Goal: Task Accomplishment & Management: Use online tool/utility

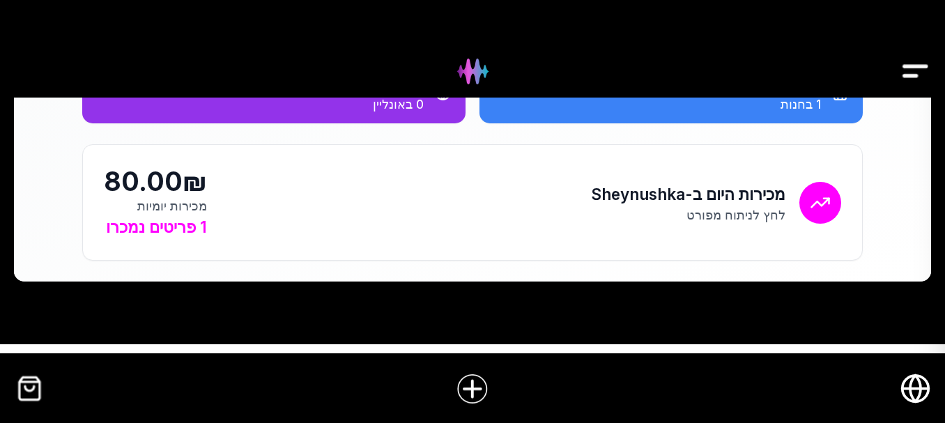
scroll to position [169, 0]
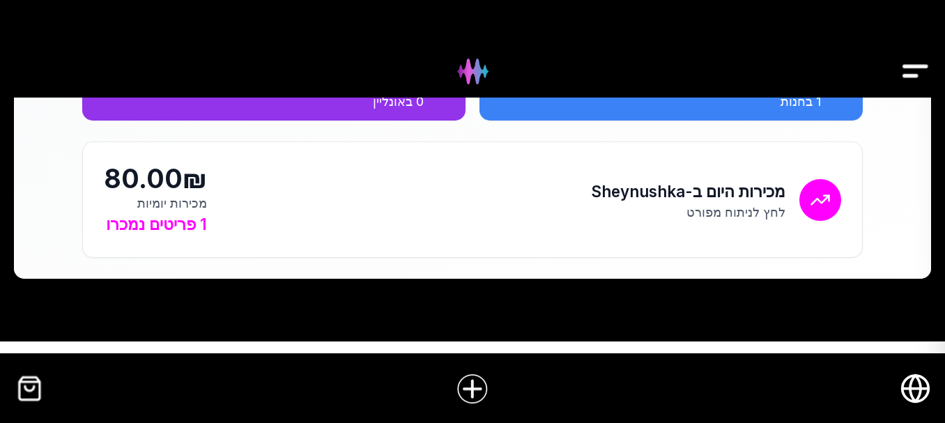
click at [922, 59] on img "Drawer" at bounding box center [915, 72] width 31 height 54
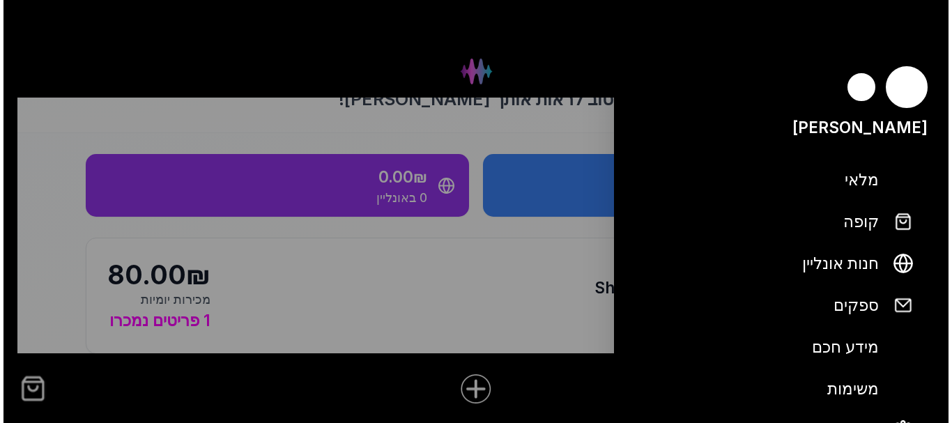
scroll to position [0, 0]
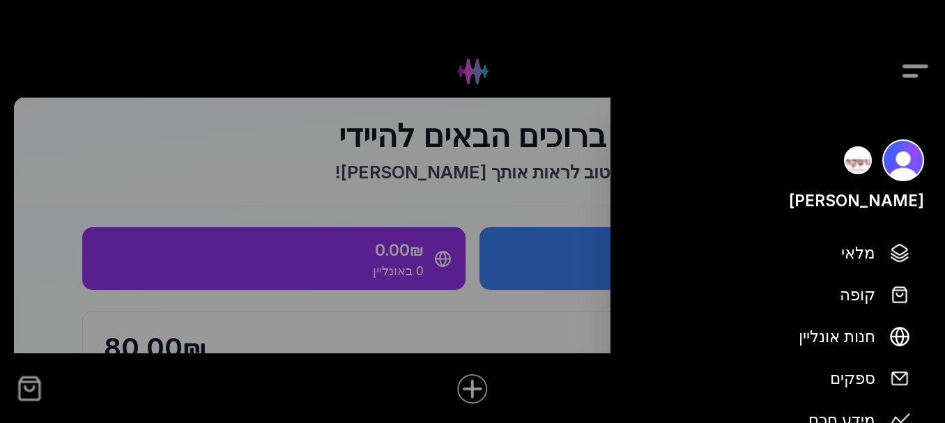
click at [537, 130] on div at bounding box center [472, 211] width 945 height 423
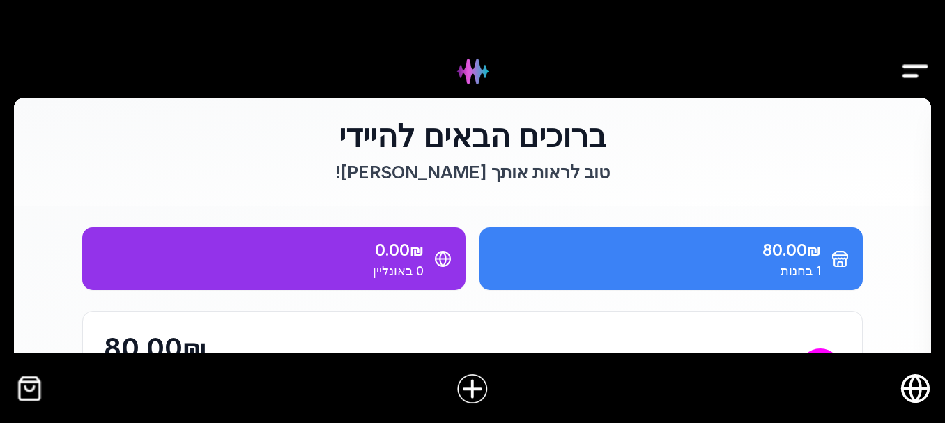
click at [915, 77] on img "Drawer" at bounding box center [915, 72] width 31 height 54
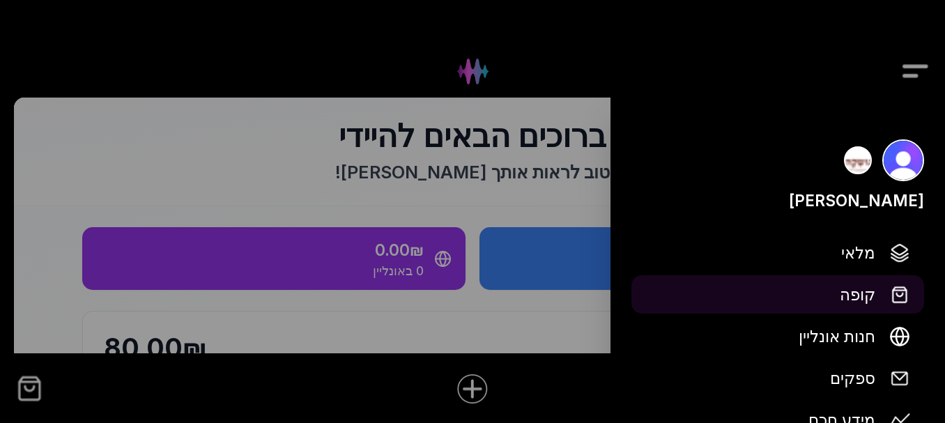
click at [830, 282] on button "קופה" at bounding box center [778, 294] width 293 height 38
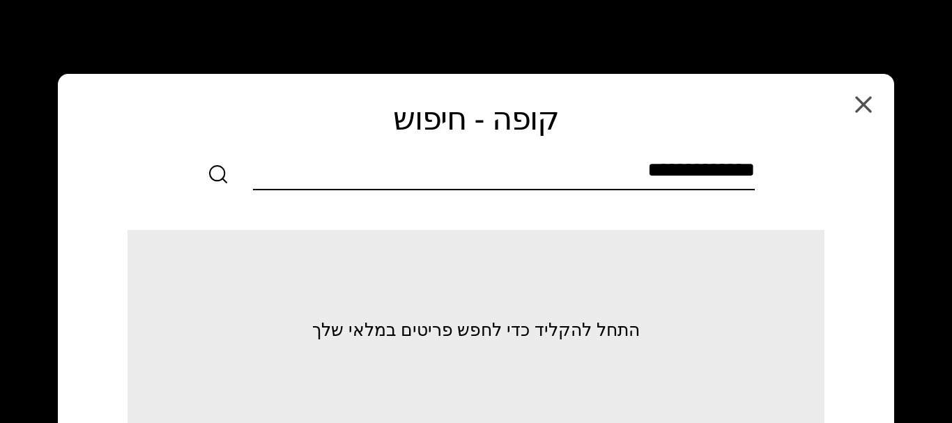
click at [733, 183] on input "text" at bounding box center [504, 173] width 502 height 31
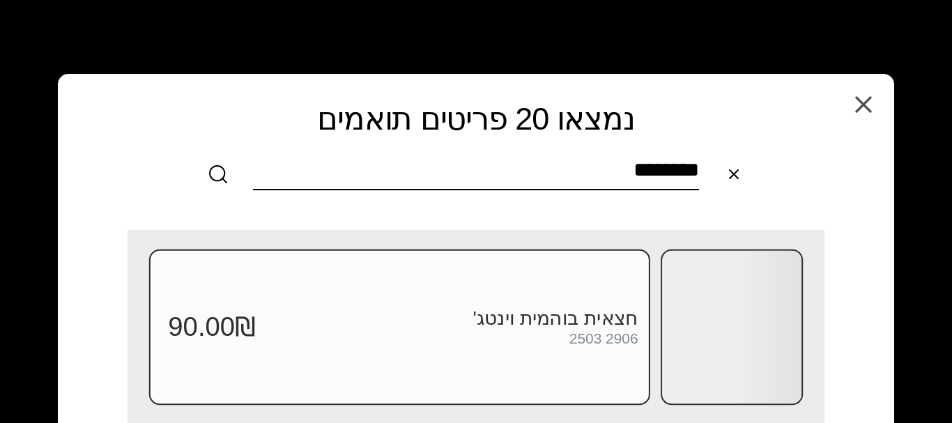
type input "********"
click at [528, 304] on div "חצאית בוהמית וינטג' 2503 2906 90.00₪" at bounding box center [399, 326] width 501 height 155
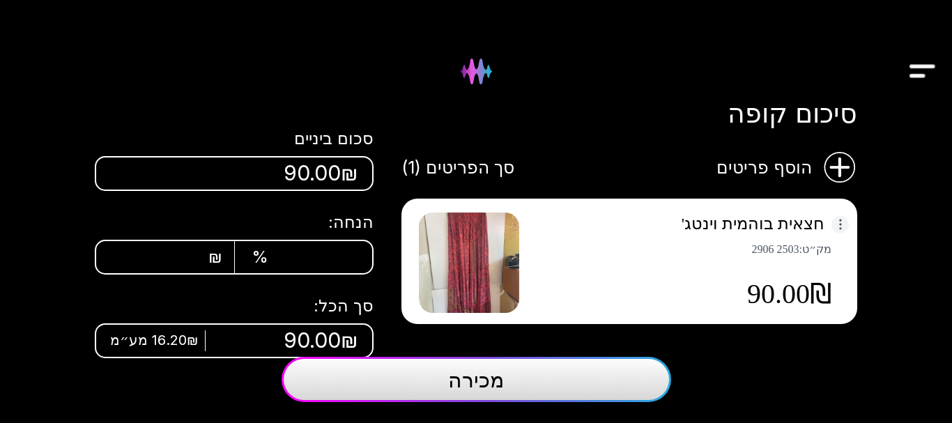
click at [839, 227] on html "[PERSON_NAME] מלאי קופה 1 חנות אונליין ספקים מידע חכם משימות הגדרות סיכום קופה …" at bounding box center [476, 211] width 952 height 423
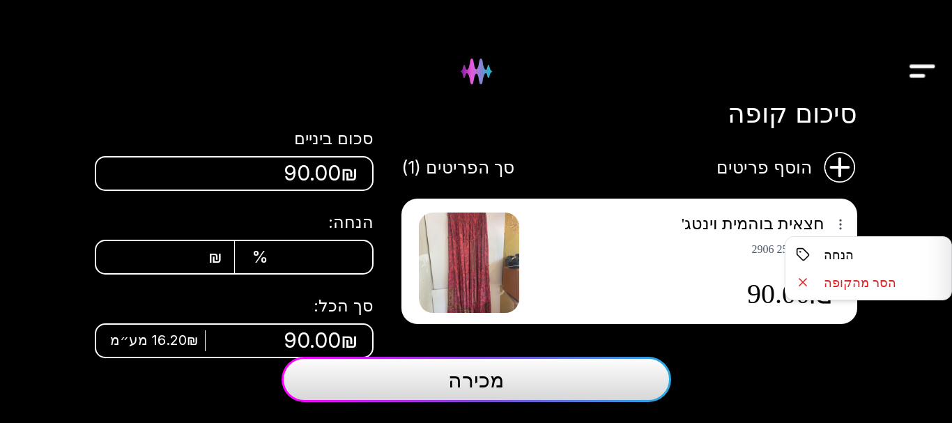
click at [208, 254] on html "[PERSON_NAME] מלאי קופה 1 חנות אונליין ספקים מידע חכם משימות הגדרות סיכום קופה …" at bounding box center [476, 211] width 952 height 423
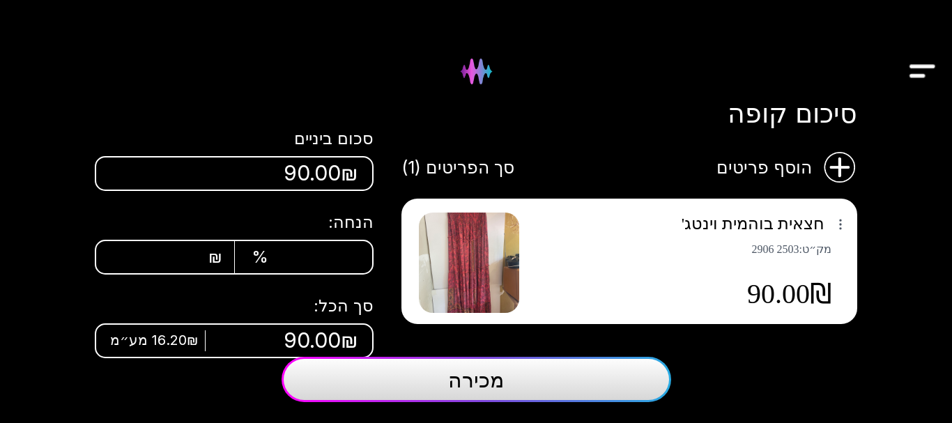
click at [271, 248] on div "%" at bounding box center [290, 257] width 76 height 21
type input "**"
click at [61, 280] on div "הוסף פריטים סך הפריטים (1) חצאית בוהמית וינטג' מק״ט : 2503 2906 90.00₪ סכום בינ…" at bounding box center [476, 243] width 837 height 186
click at [543, 370] on button "מכירה" at bounding box center [477, 379] width 390 height 45
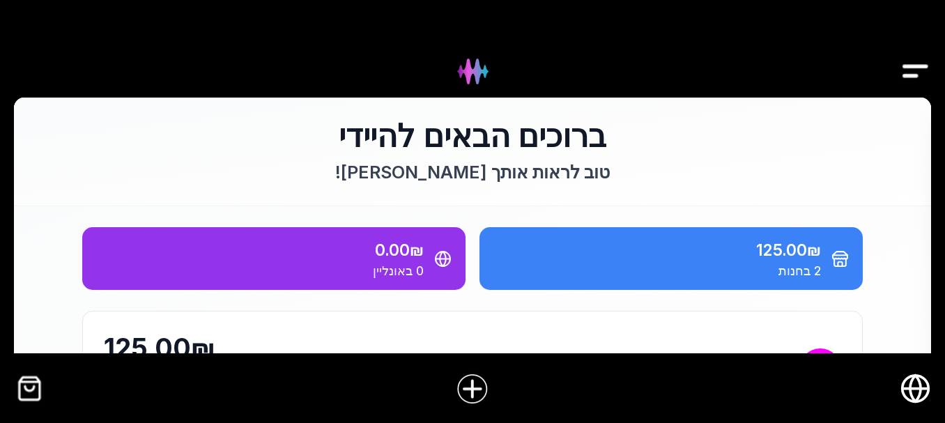
click at [33, 386] on img "קופה" at bounding box center [29, 388] width 31 height 31
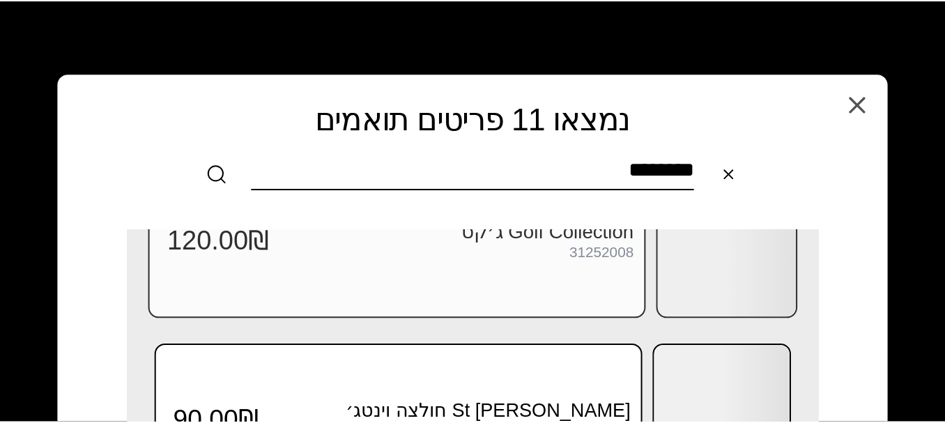
scroll to position [209, 0]
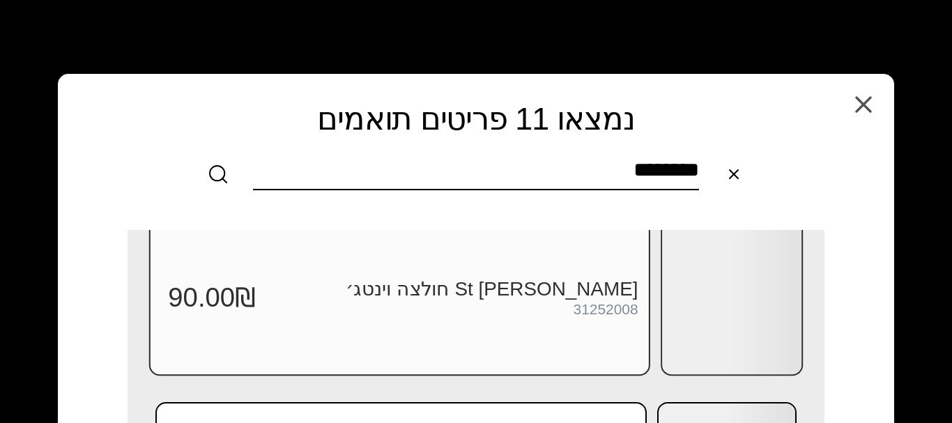
type input "********"
click at [603, 328] on div "St [PERSON_NAME] חולצה וינטג׳ 31252008 90.00₪" at bounding box center [399, 297] width 501 height 155
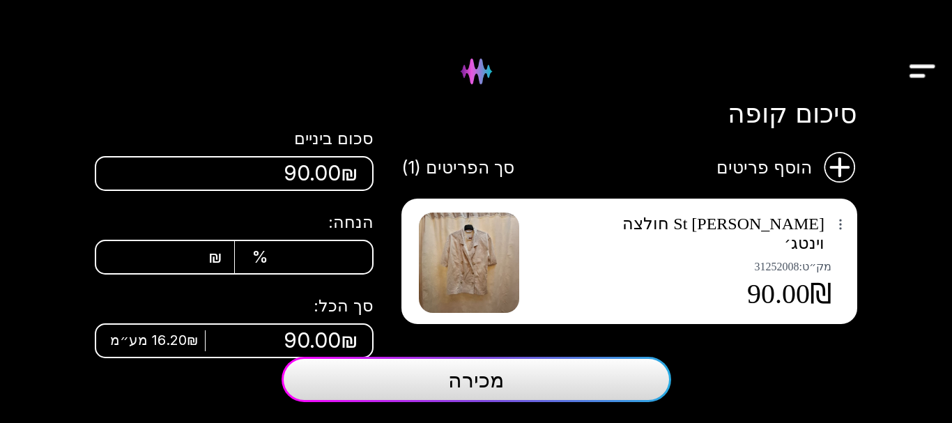
click at [264, 259] on span "%" at bounding box center [260, 257] width 17 height 21
type input "**"
drag, startPoint x: 18, startPoint y: 271, endPoint x: 70, endPoint y: 268, distance: 51.6
click at [17, 271] on div "[PERSON_NAME] מלאי קופה 1 חנות אונליין ספקים מידע חכם משימות הגדרות סיכום קופה …" at bounding box center [476, 211] width 952 height 423
click at [487, 377] on span "מכירה" at bounding box center [476, 379] width 56 height 25
